Goal: Information Seeking & Learning: Learn about a topic

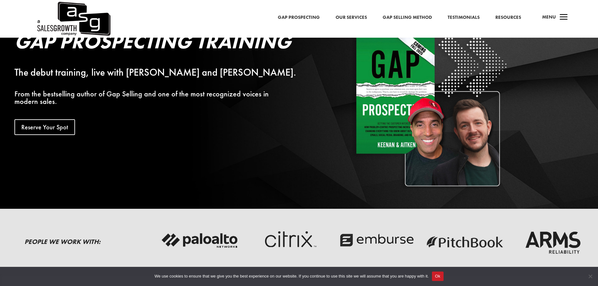
scroll to position [63, 0]
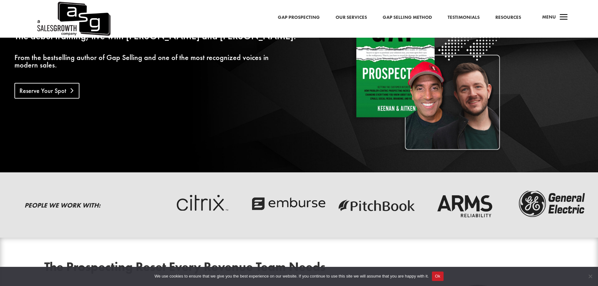
click at [58, 85] on link "Reserve Your Spot" at bounding box center [46, 91] width 65 height 16
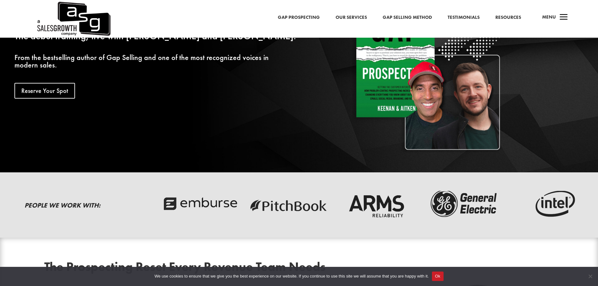
click at [510, 20] on link "Resources" at bounding box center [509, 18] width 26 height 8
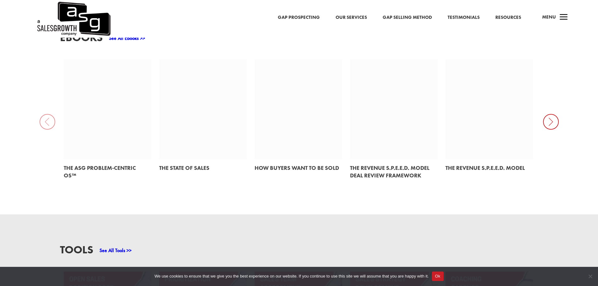
scroll to position [346, 0]
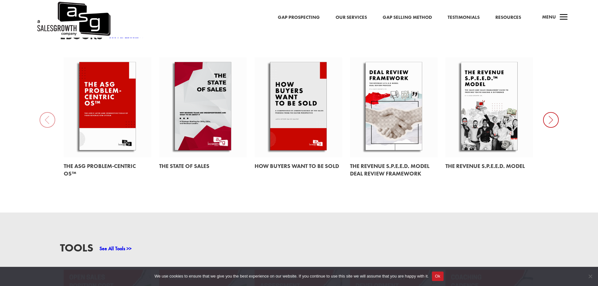
click at [303, 97] on link at bounding box center [299, 107] width 88 height 100
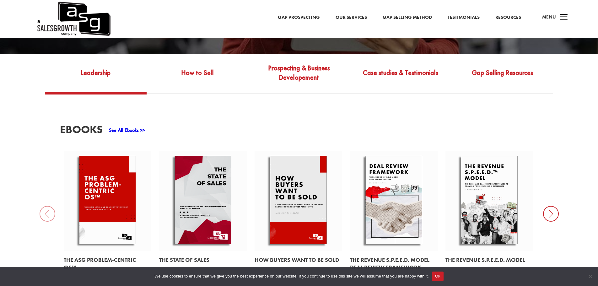
scroll to position [251, 0]
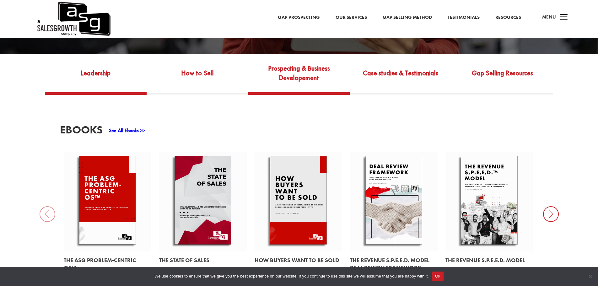
click at [319, 71] on link "Prospecting & Business Developement" at bounding box center [299, 78] width 102 height 30
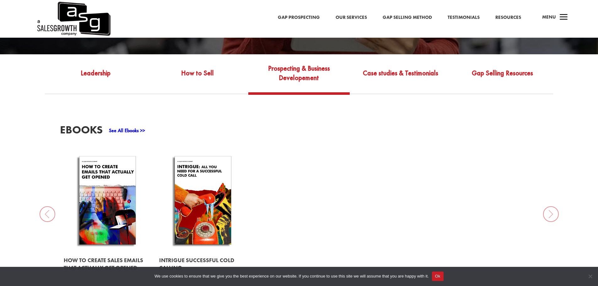
click at [557, 19] on div "a Menu" at bounding box center [553, 18] width 30 height 15
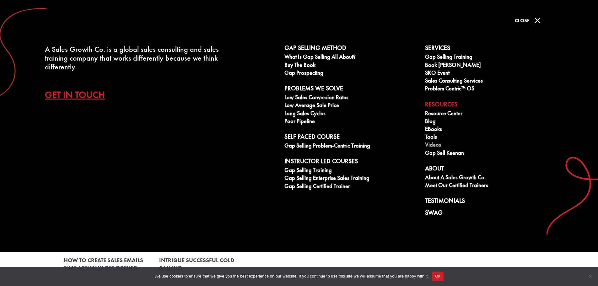
click at [430, 143] on link "Videos" at bounding box center [492, 146] width 134 height 8
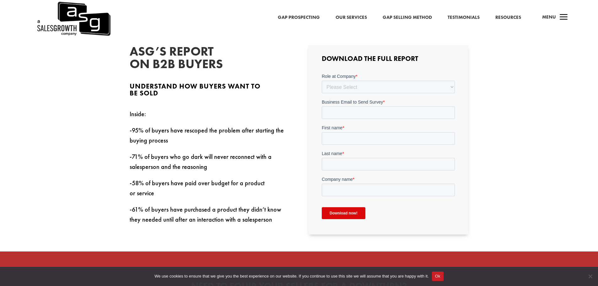
scroll to position [251, 0]
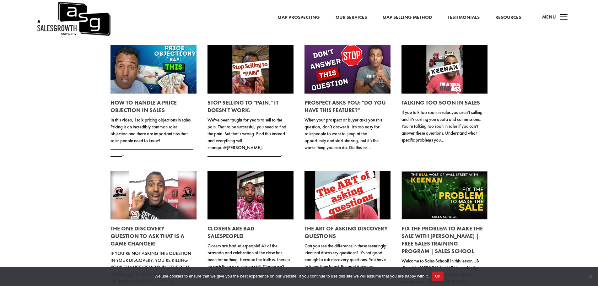
scroll to position [94, 0]
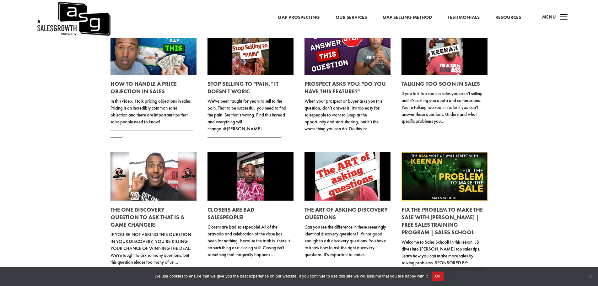
click at [333, 180] on link at bounding box center [348, 176] width 86 height 48
